Goal: Transaction & Acquisition: Purchase product/service

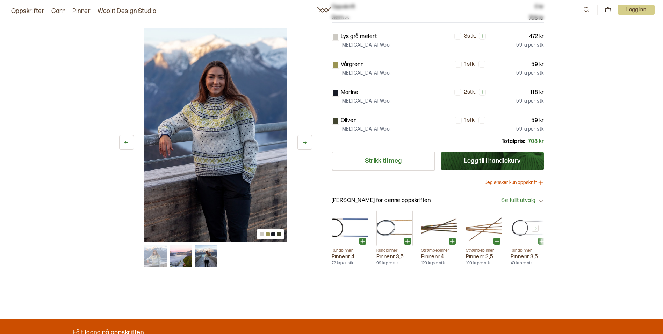
scroll to position [140, 0]
click at [528, 179] on button "Jeg ønsker kun oppskrift" at bounding box center [514, 182] width 59 height 7
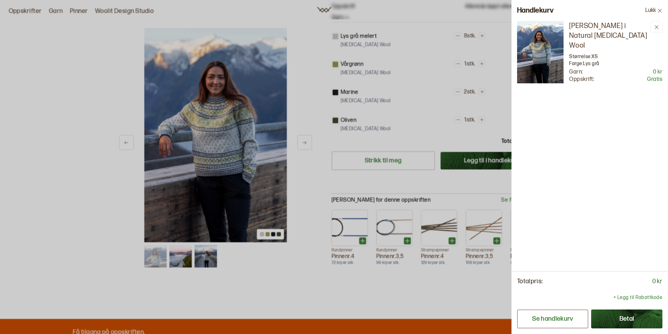
click at [561, 321] on button "Se handlekurv" at bounding box center [552, 318] width 71 height 19
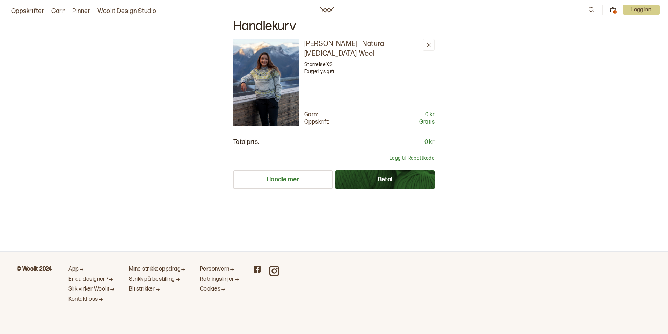
click at [388, 186] on button "Betal" at bounding box center [385, 179] width 99 height 19
